Goal: Task Accomplishment & Management: Complete application form

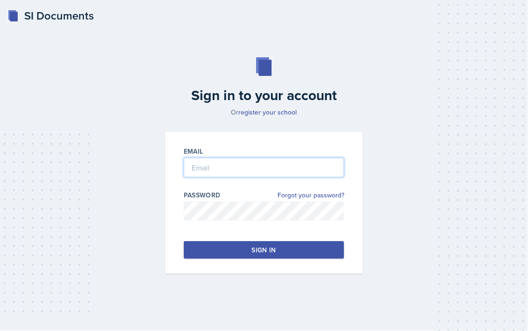
click at [257, 162] on input "email" at bounding box center [264, 168] width 160 height 20
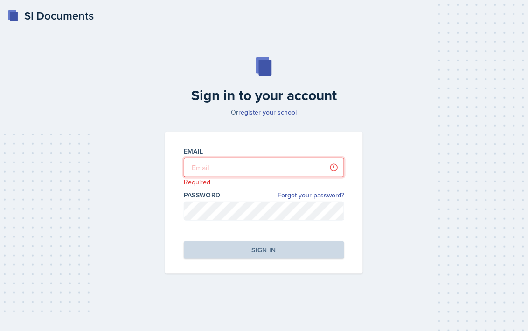
type input "[PERSON_NAME][EMAIL_ADDRESS][DOMAIN_NAME]"
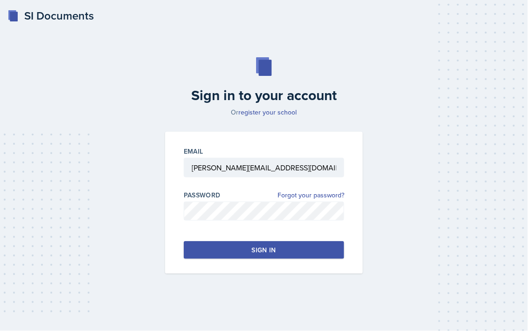
click at [247, 246] on button "Sign in" at bounding box center [264, 250] width 160 height 18
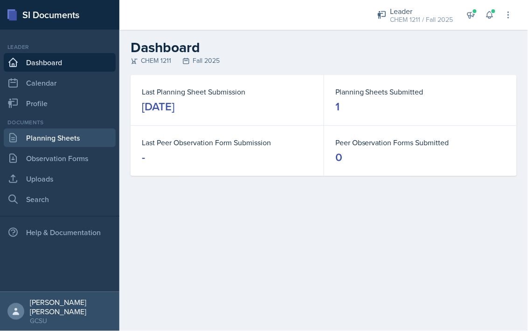
click at [53, 139] on link "Planning Sheets" at bounding box center [60, 138] width 112 height 19
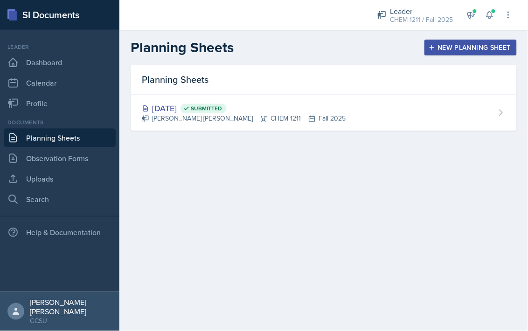
click at [454, 45] on div "New Planning Sheet" at bounding box center [470, 47] width 80 height 7
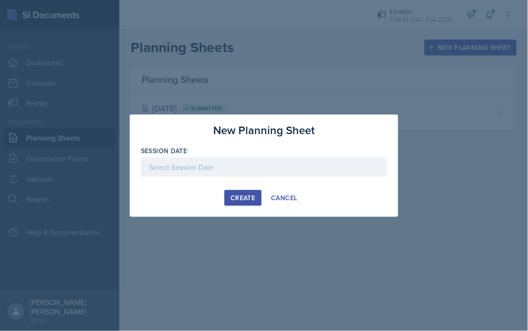
click at [213, 172] on div at bounding box center [264, 168] width 246 height 20
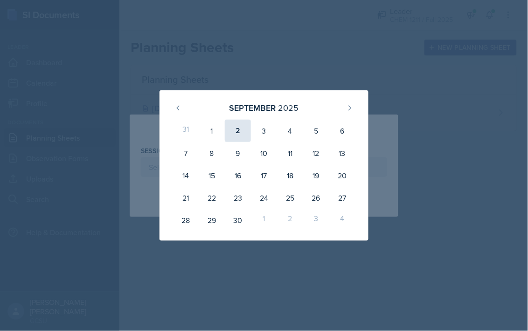
click at [239, 133] on div "2" at bounding box center [238, 131] width 26 height 22
type input "[DATE]"
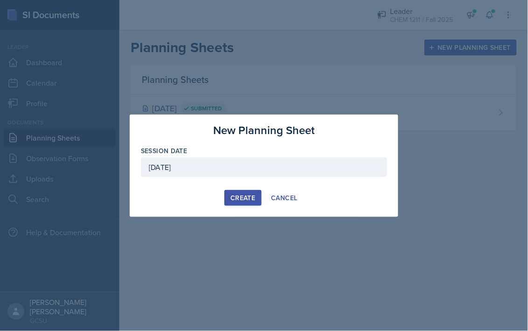
click at [238, 202] on button "Create" at bounding box center [242, 198] width 37 height 16
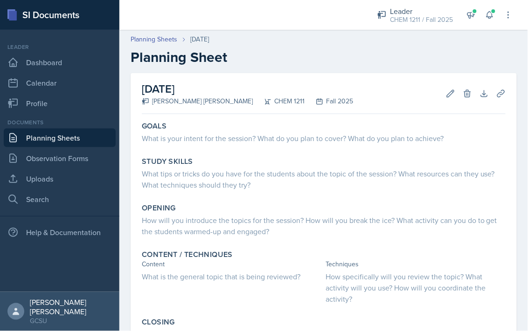
scroll to position [88, 0]
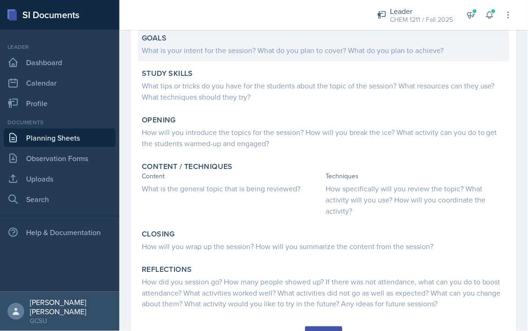
click at [292, 51] on div "What is your intent for the session? What do you plan to cover? What do you pla…" at bounding box center [324, 50] width 364 height 11
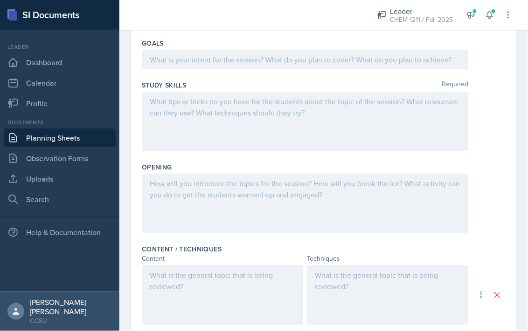
click at [244, 49] on div "Goals" at bounding box center [324, 56] width 364 height 42
click at [209, 66] on div at bounding box center [305, 60] width 326 height 20
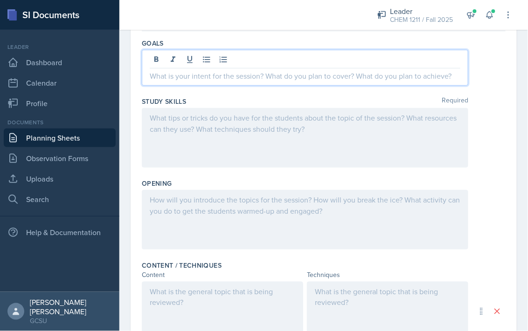
scroll to position [104, 0]
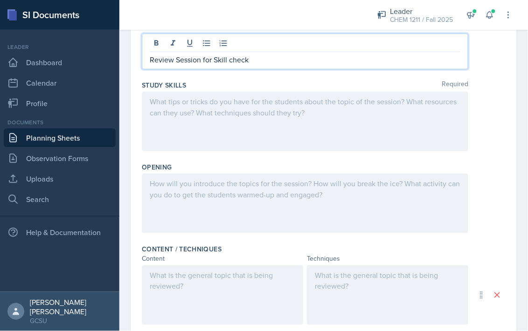
click at [201, 126] on div at bounding box center [305, 122] width 326 height 60
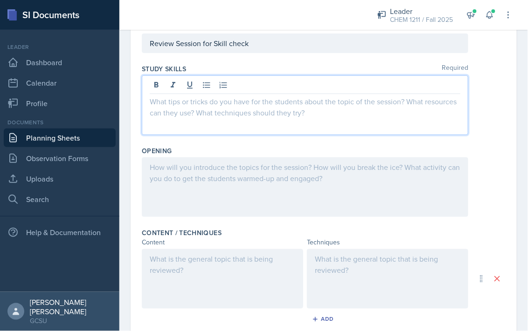
scroll to position [121, 0]
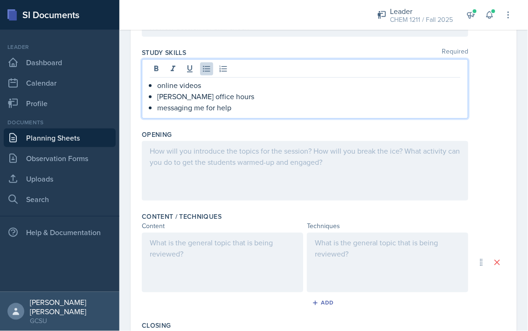
click at [257, 168] on div at bounding box center [305, 171] width 326 height 60
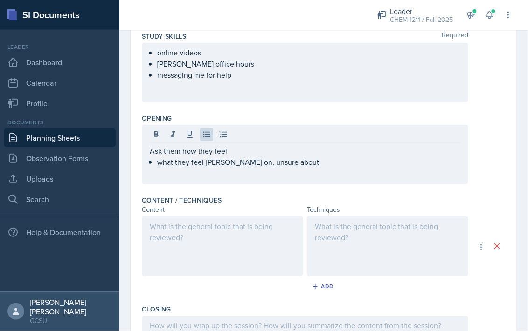
click at [218, 254] on div at bounding box center [222, 247] width 161 height 60
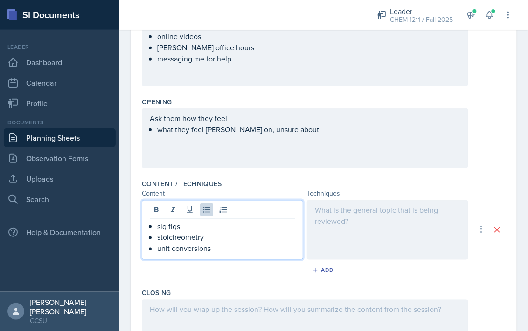
click at [396, 195] on div "Techniques" at bounding box center [387, 194] width 161 height 10
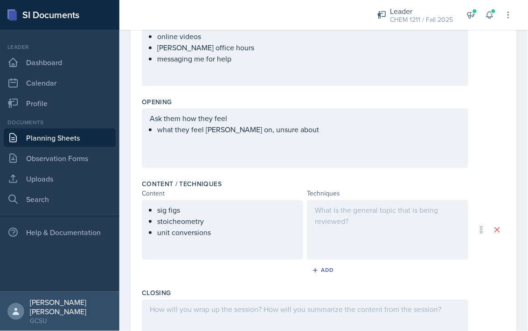
click at [386, 215] on div at bounding box center [387, 230] width 161 height 60
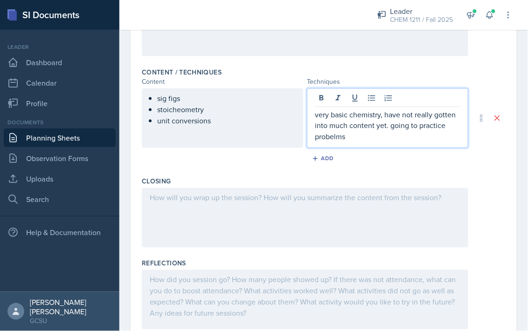
click at [270, 228] on div at bounding box center [305, 218] width 326 height 60
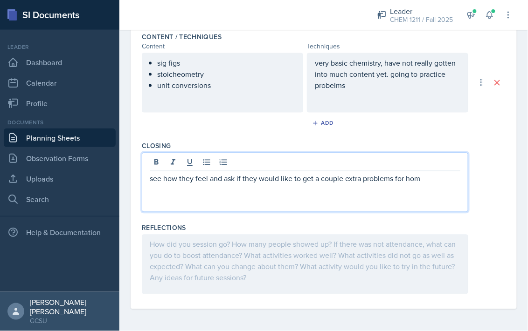
scroll to position [0, 0]
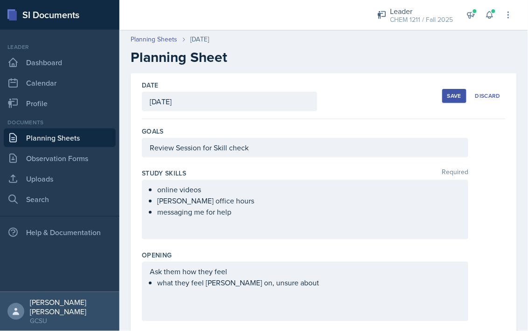
click at [458, 101] on button "Save" at bounding box center [454, 96] width 24 height 14
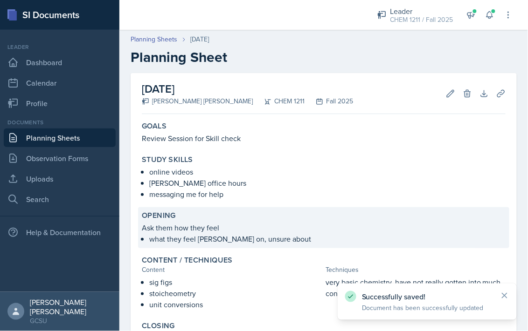
scroll to position [134, 0]
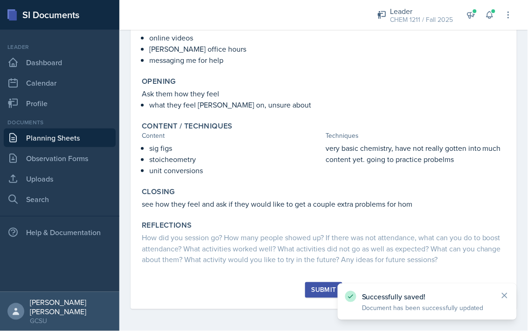
click at [317, 297] on button "Submit" at bounding box center [323, 290] width 37 height 16
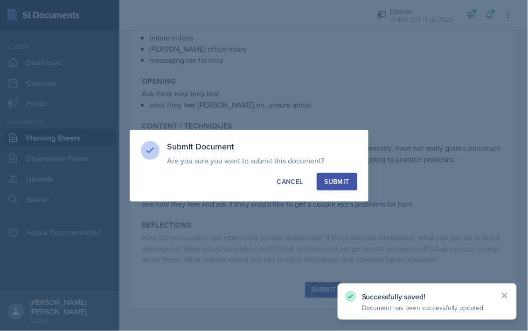
click at [338, 177] on div "Submit" at bounding box center [336, 181] width 25 height 9
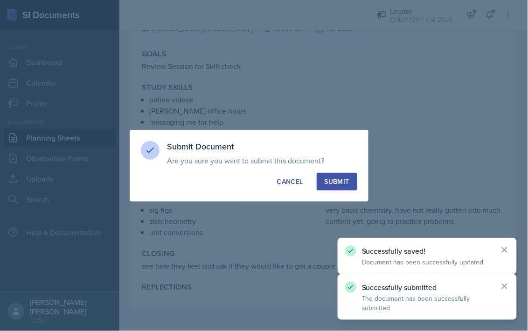
scroll to position [72, 0]
